Goal: Task Accomplishment & Management: Manage account settings

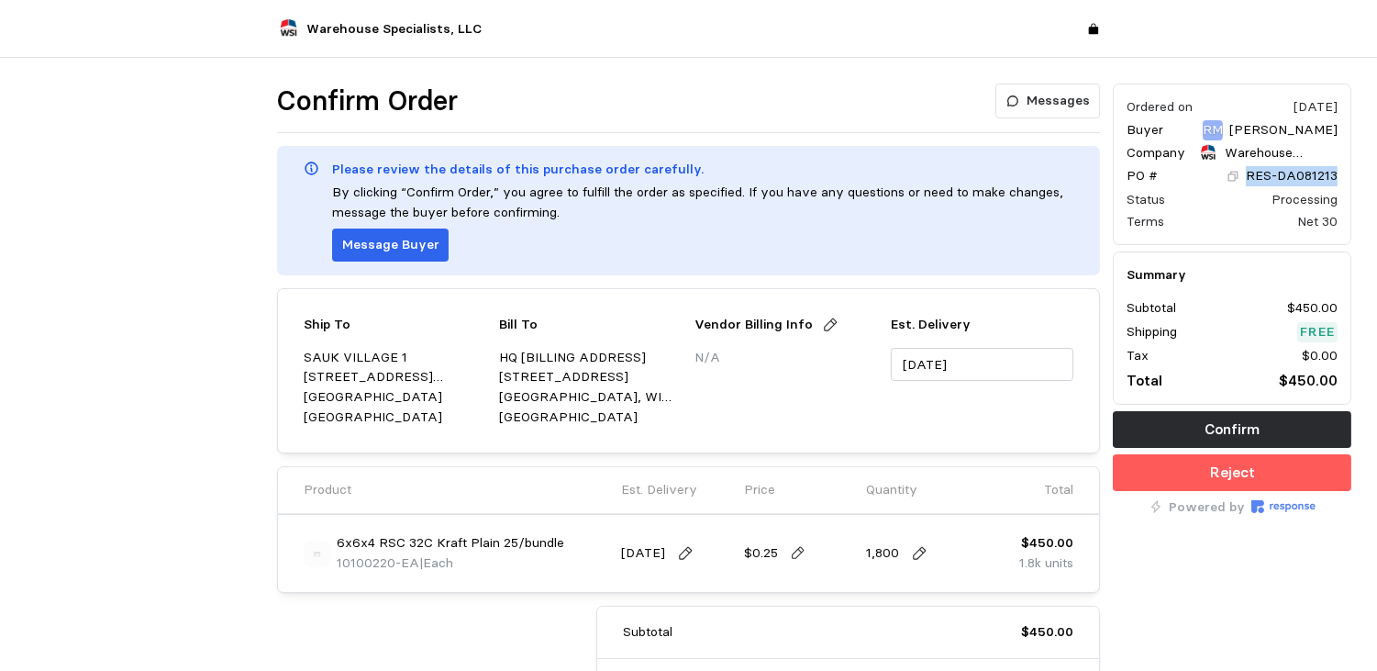
drag, startPoint x: 1343, startPoint y: 172, endPoint x: 1247, endPoint y: 174, distance: 96.4
click at [1247, 174] on div "Ordered on Sep 25, 2025 Buyer RM Rocio Mendoza Company Warehouse Specialists, L…" at bounding box center [1232, 163] width 239 height 161
drag, startPoint x: 1247, startPoint y: 174, endPoint x: 1261, endPoint y: 172, distance: 14.9
copy p "RES-DA081213"
click at [3, 437] on div "Confirm Order Messages Please review the details of this purchase order careful…" at bounding box center [688, 488] width 1377 height 860
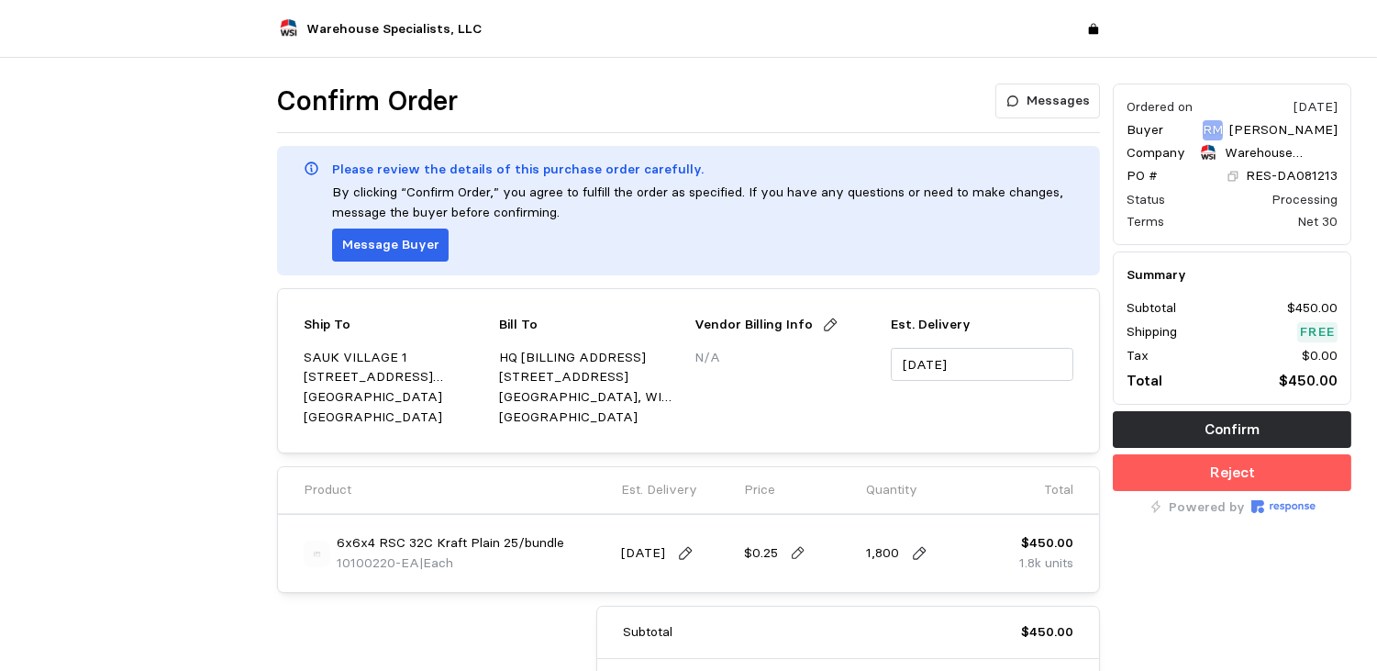
click at [28, 496] on div at bounding box center [144, 449] width 251 height 745
drag, startPoint x: 393, startPoint y: 563, endPoint x: 338, endPoint y: 560, distance: 55.2
click at [338, 560] on span "10100220-EA" at bounding box center [378, 562] width 83 height 17
copy span "10100220"
click at [1309, 572] on div "Ordered on Sep 25, 2025 Buyer RM Rocio Mendoza Company Warehouse Specialists, L…" at bounding box center [1231, 449] width 251 height 745
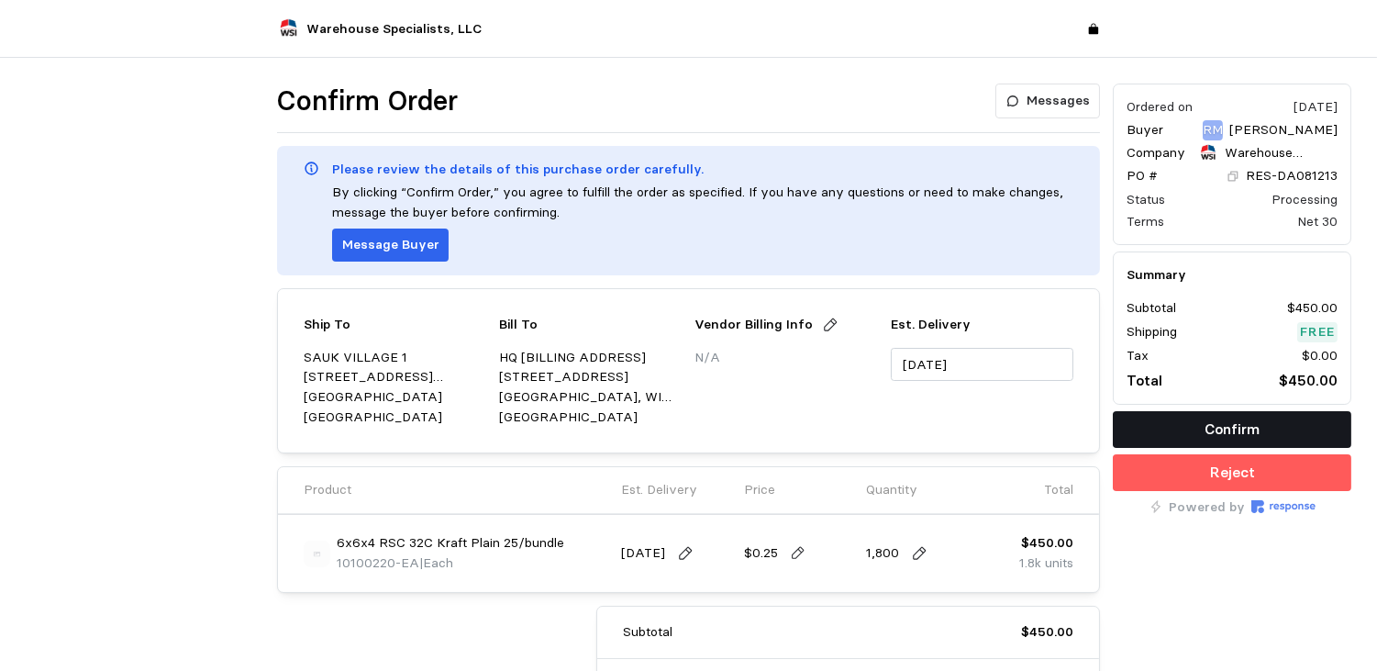
click at [1238, 424] on p "Confirm" at bounding box center [1231, 428] width 55 height 23
